Goal: Use online tool/utility: Utilize a website feature to perform a specific function

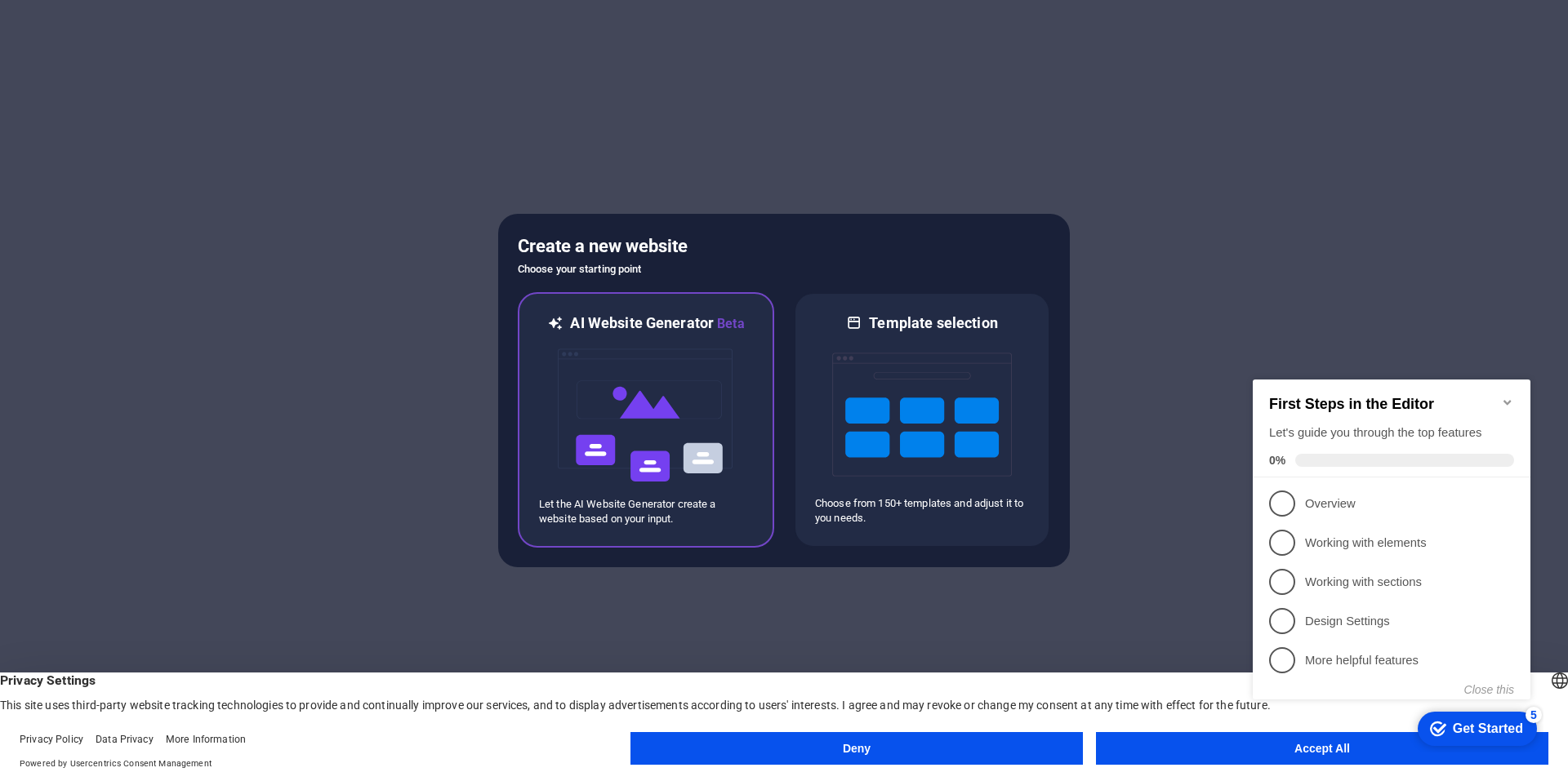
click at [706, 535] on div "AI Website Generator Beta Let the AI Website Generator create a website based o…" at bounding box center [646, 420] width 256 height 255
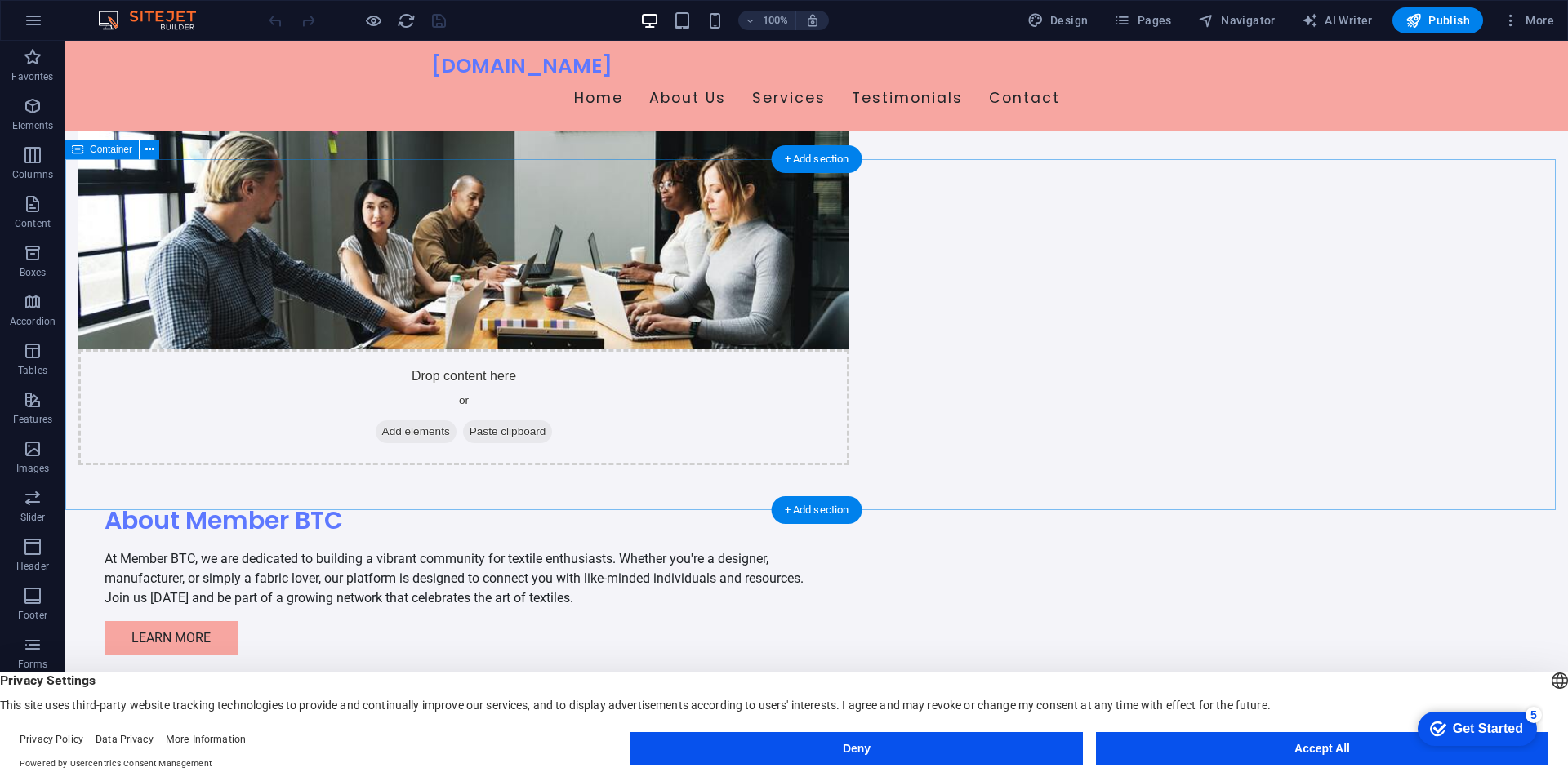
scroll to position [1388, 0]
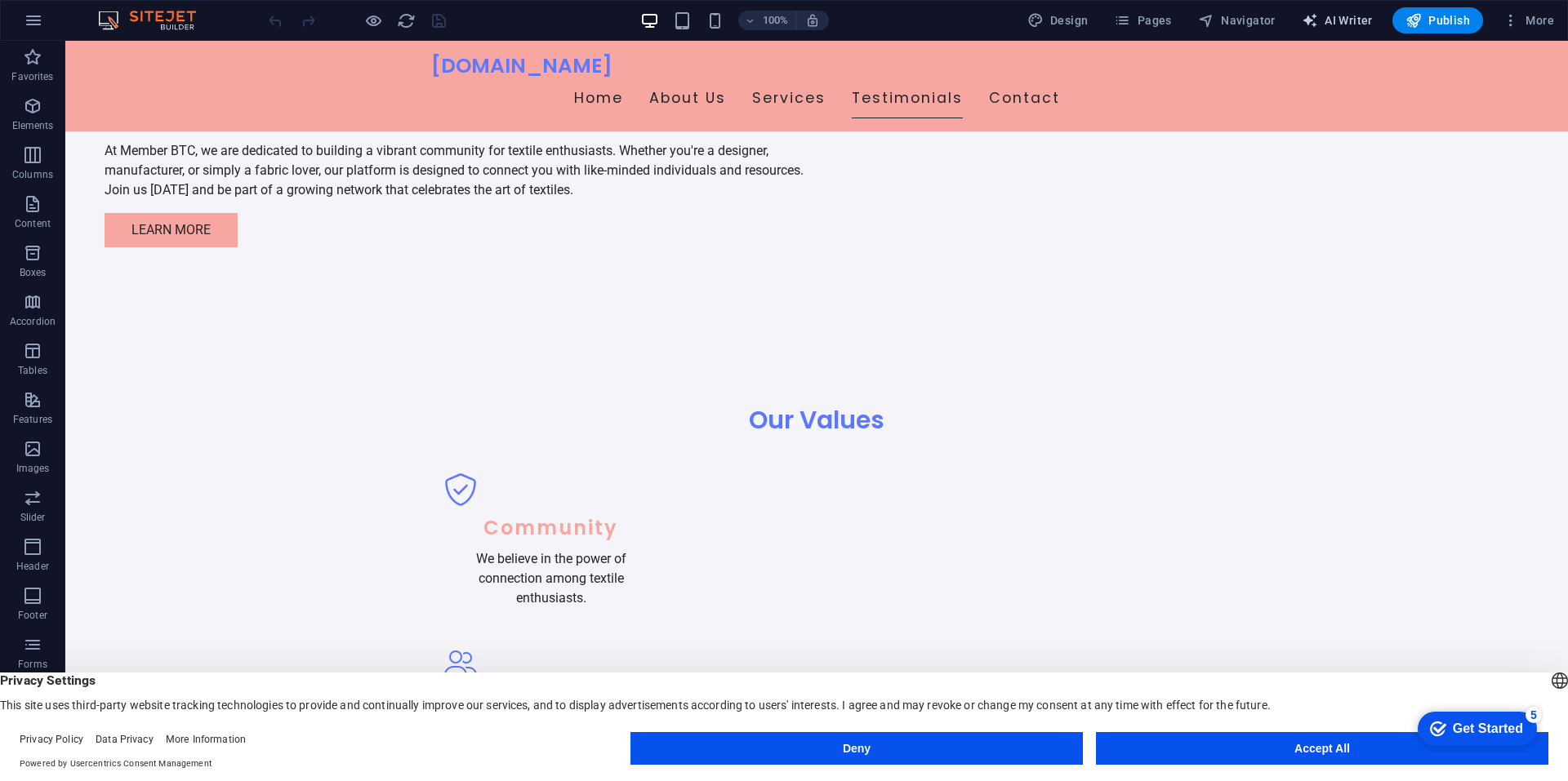
click at [1339, 13] on span "AI Writer" at bounding box center [1338, 21] width 71 height 16
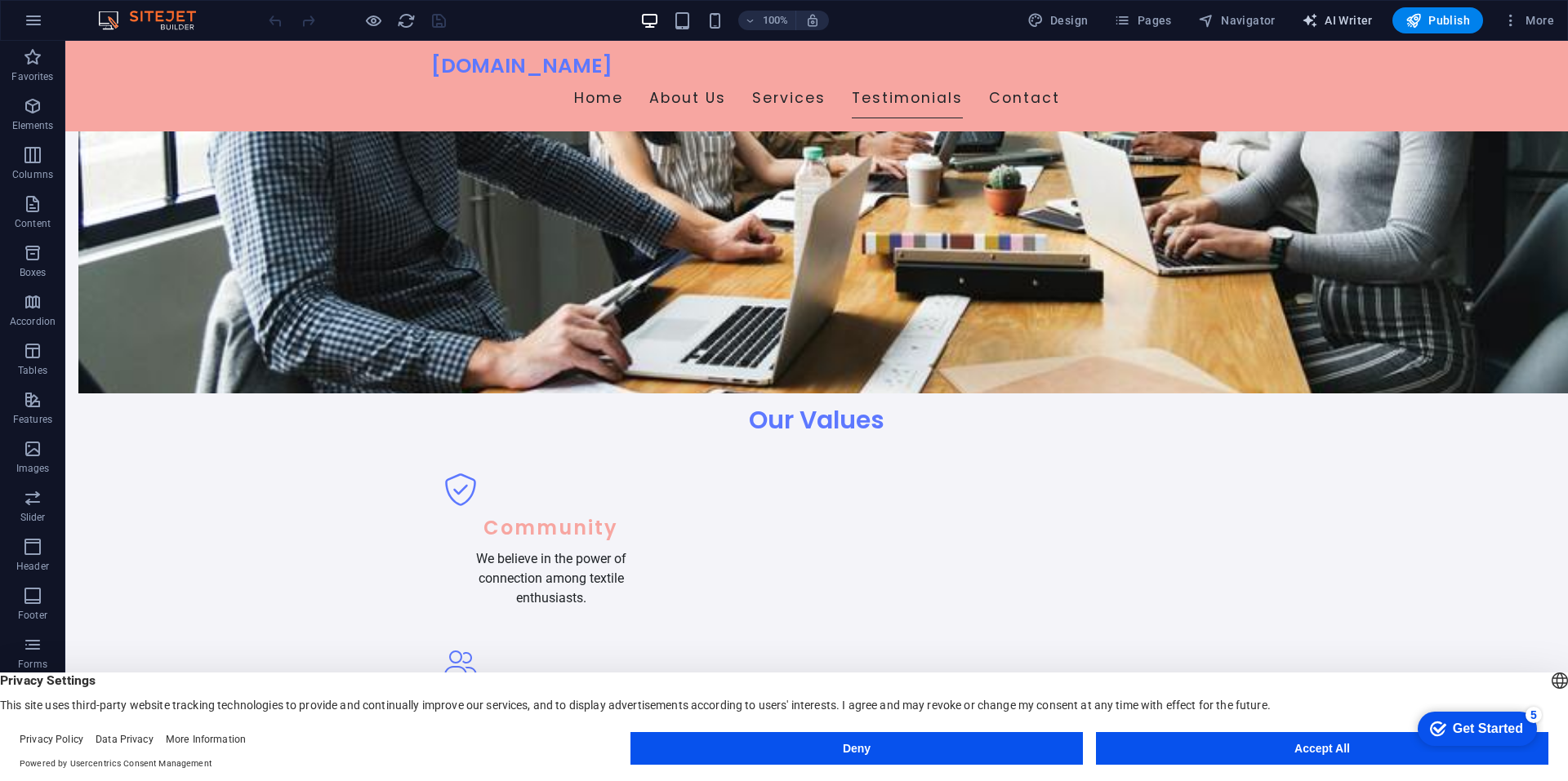
select select "English"
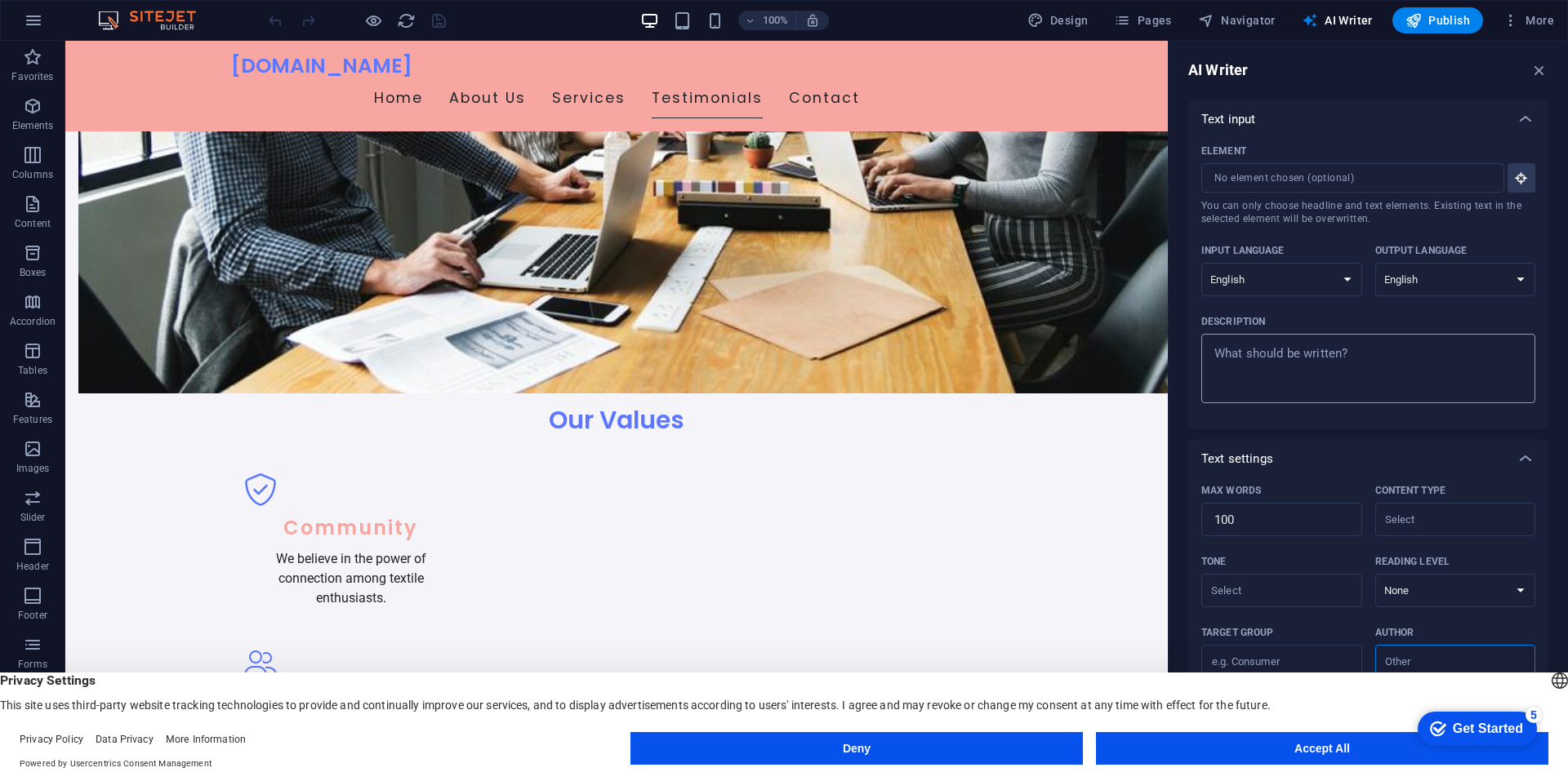
click at [1342, 340] on div "x ​" at bounding box center [1368, 369] width 334 height 70
click at [1342, 342] on textarea "Description x ​" at bounding box center [1369, 368] width 318 height 53
type textarea "x"
